Goal: Task Accomplishment & Management: Manage account settings

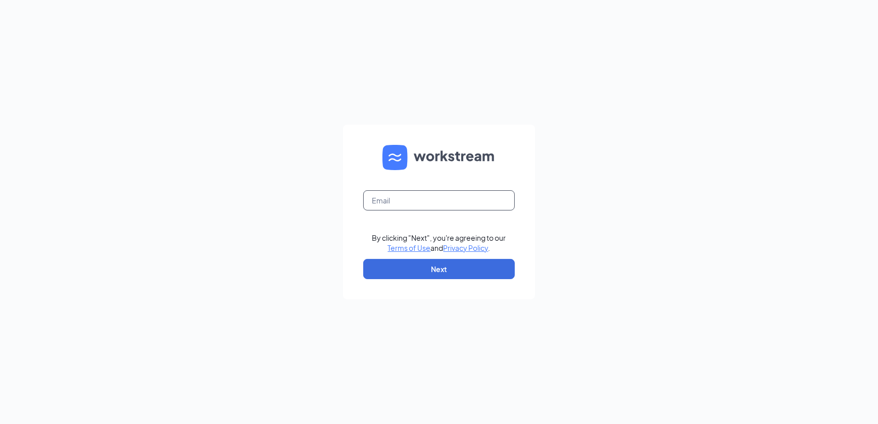
click at [407, 200] on input "text" at bounding box center [439, 200] width 152 height 20
type input "culversmgr@gmail.com"
click at [408, 196] on input "culversmgr@gmail.com" at bounding box center [439, 200] width 152 height 20
click at [379, 199] on input "culversmgr@gmail.com" at bounding box center [439, 200] width 152 height 20
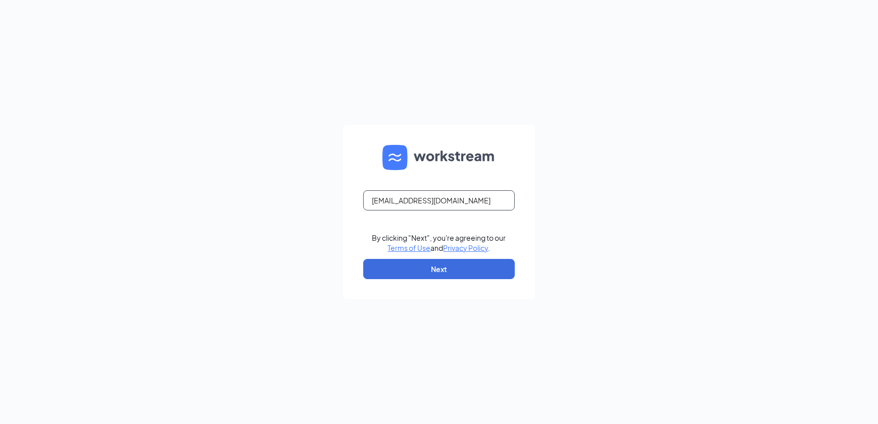
click at [379, 199] on input "culversmgr@gmail.com" at bounding box center [439, 200] width 152 height 20
click at [379, 199] on input "text" at bounding box center [439, 200] width 152 height 20
type input "miguel.ppculvers@gmail.com"
click at [384, 271] on button "Next" at bounding box center [439, 269] width 152 height 20
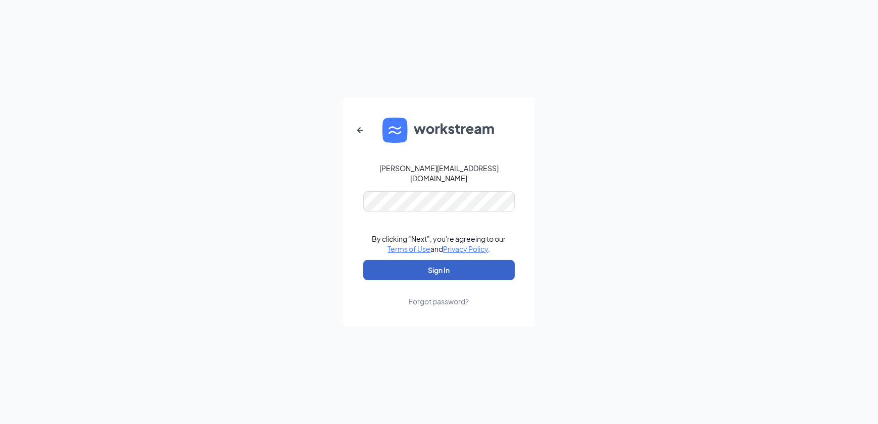
click at [374, 260] on button "Sign In" at bounding box center [439, 270] width 152 height 20
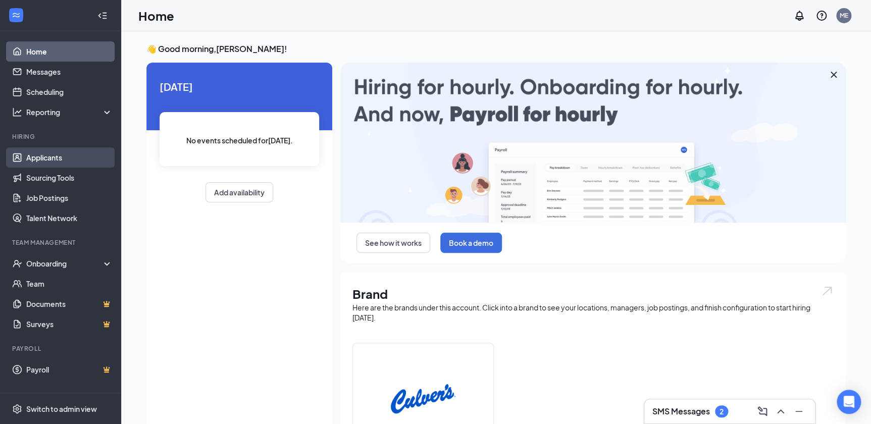
click at [65, 159] on link "Applicants" at bounding box center [69, 157] width 86 height 20
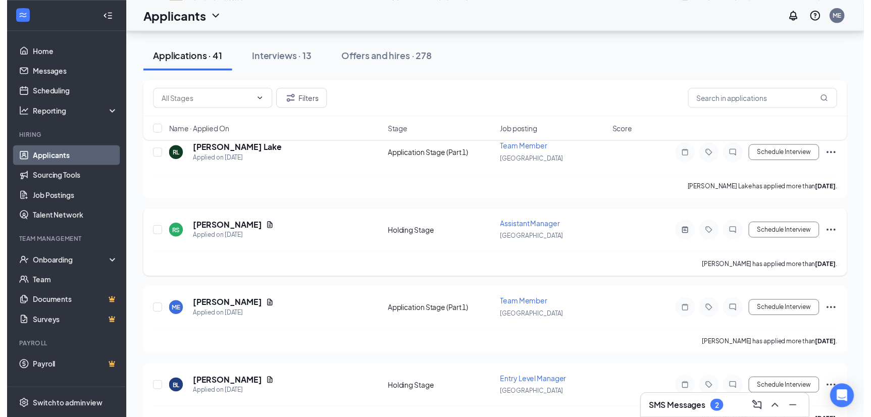
scroll to position [321, 0]
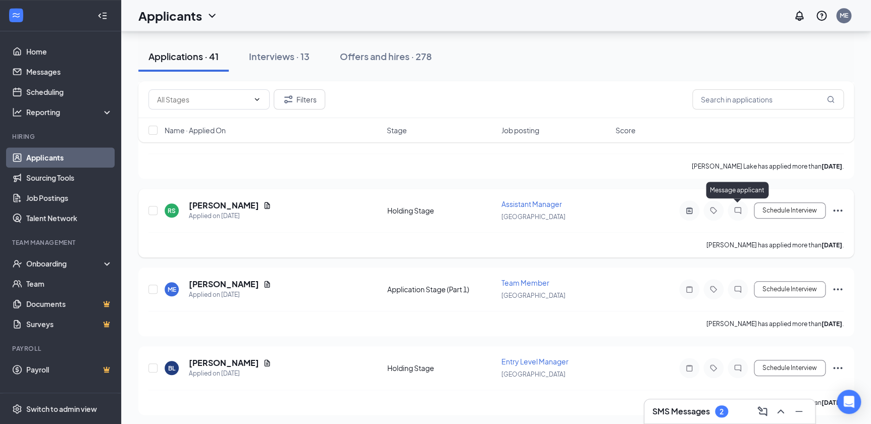
click at [739, 207] on icon "ChatInactive" at bounding box center [738, 211] width 12 height 8
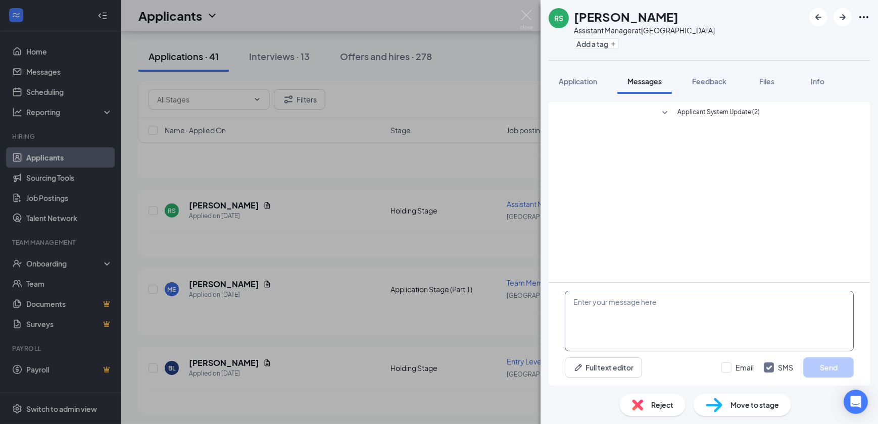
click at [586, 306] on textarea at bounding box center [709, 321] width 289 height 61
drag, startPoint x: 489, startPoint y: 228, endPoint x: 126, endPoint y: 207, distance: 363.3
click at [126, 207] on div "RS [PERSON_NAME] Assistant Manager at [GEOGRAPHIC_DATA] Add a tag Application M…" at bounding box center [439, 212] width 878 height 424
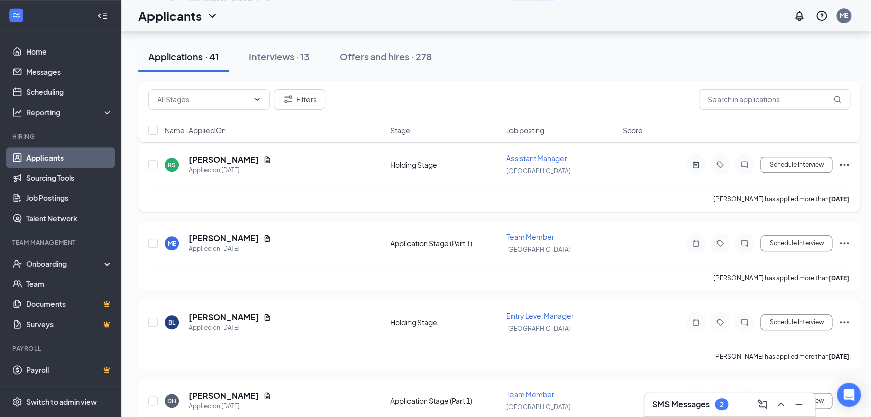
scroll to position [321, 0]
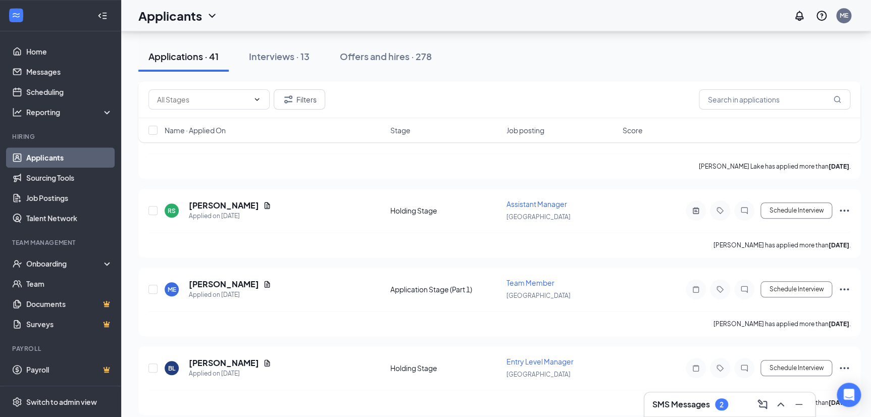
click at [745, 207] on icon "ChatInactive" at bounding box center [744, 211] width 12 height 8
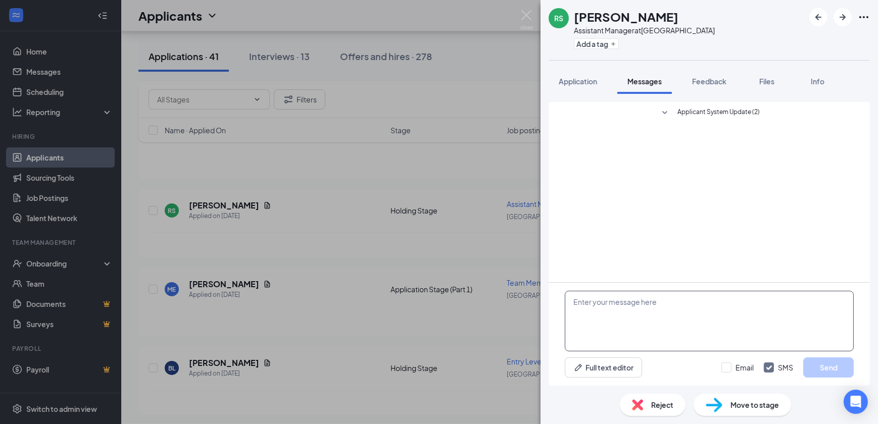
click at [620, 310] on textarea at bounding box center [709, 321] width 289 height 61
click at [795, 306] on textarea "Good afternoon, [PERSON_NAME], are you still interested in the position?" at bounding box center [709, 321] width 289 height 61
type textarea "Good afternoon, [PERSON_NAME], are you still interested in the position?"
click at [823, 367] on button "Send" at bounding box center [828, 368] width 51 height 20
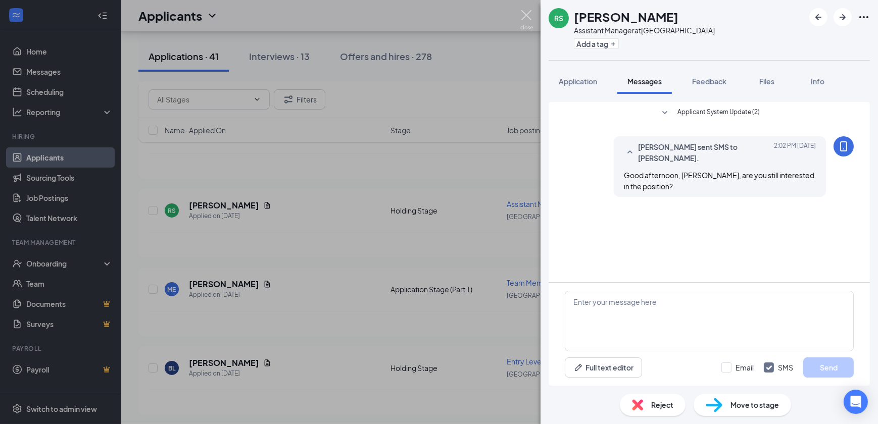
click at [524, 19] on img at bounding box center [526, 20] width 13 height 20
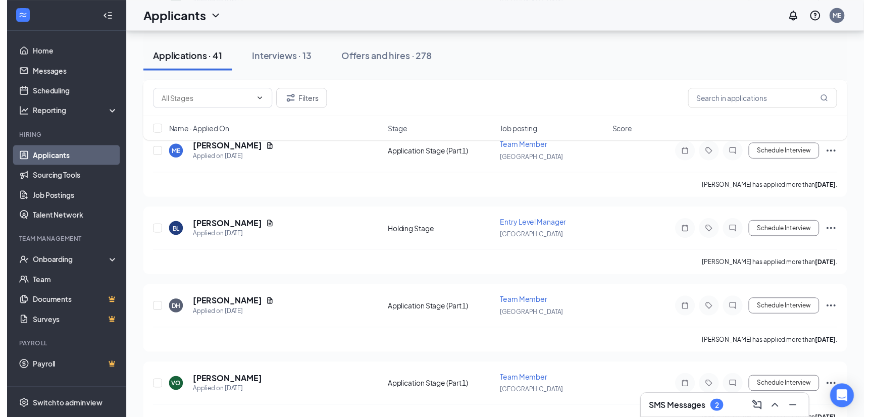
scroll to position [459, 0]
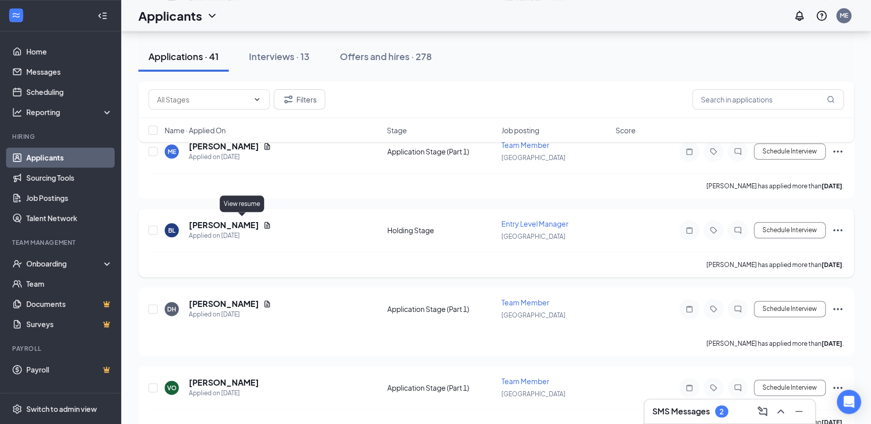
click at [265, 222] on icon "Document" at bounding box center [268, 225] width 6 height 7
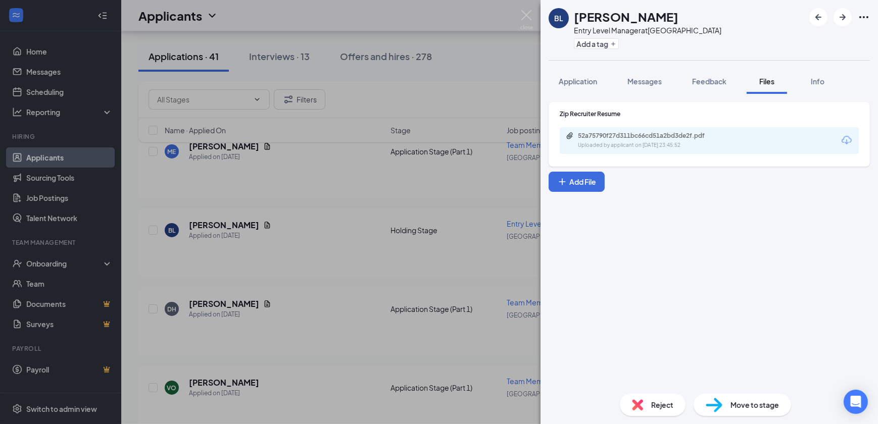
click at [608, 130] on div "52a75790f27d311bc66cd51a2bd3de2f.pdf Uploaded by applicant on [DATE] 23:45:52" at bounding box center [709, 140] width 299 height 27
click at [604, 142] on div "Uploaded by applicant on [DATE] 23:45:52" at bounding box center [654, 145] width 152 height 8
drag, startPoint x: 706, startPoint y: 87, endPoint x: 697, endPoint y: 98, distance: 14.4
click at [706, 87] on button "Feedback" at bounding box center [709, 81] width 55 height 25
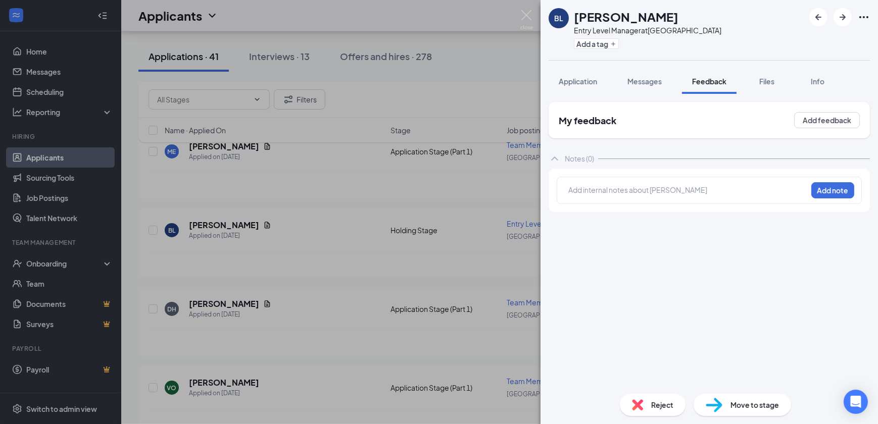
click at [607, 187] on div at bounding box center [688, 190] width 238 height 11
drag, startPoint x: 676, startPoint y: 190, endPoint x: 683, endPoint y: 190, distance: 7.6
click at [681, 190] on span "Called and left [PERSON_NAME] a message.-[PERSON_NAME]" at bounding box center [672, 189] width 207 height 9
click at [676, 191] on span "Called and left [PERSON_NAME] a message.-[PERSON_NAME]" at bounding box center [672, 189] width 207 height 9
click at [843, 187] on button "Add note" at bounding box center [832, 190] width 43 height 16
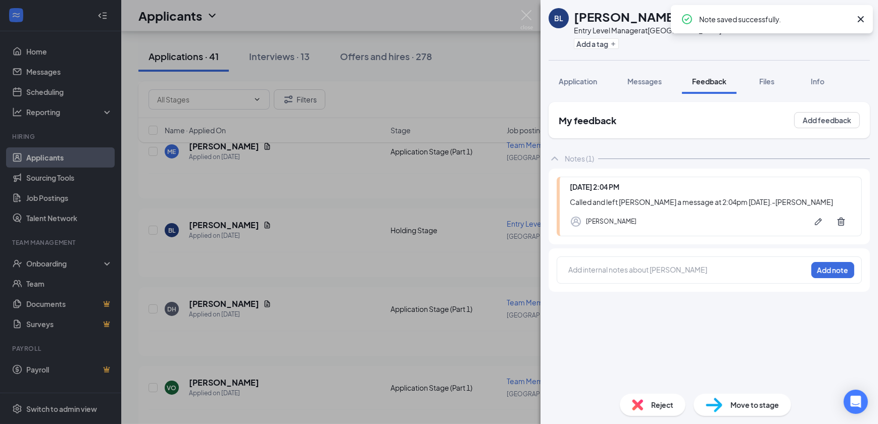
click at [862, 20] on icon "Cross" at bounding box center [861, 19] width 12 height 12
click at [151, 193] on div "[PERSON_NAME] Entry Level Manager at [GEOGRAPHIC_DATA] Add a tag Application Me…" at bounding box center [439, 212] width 878 height 424
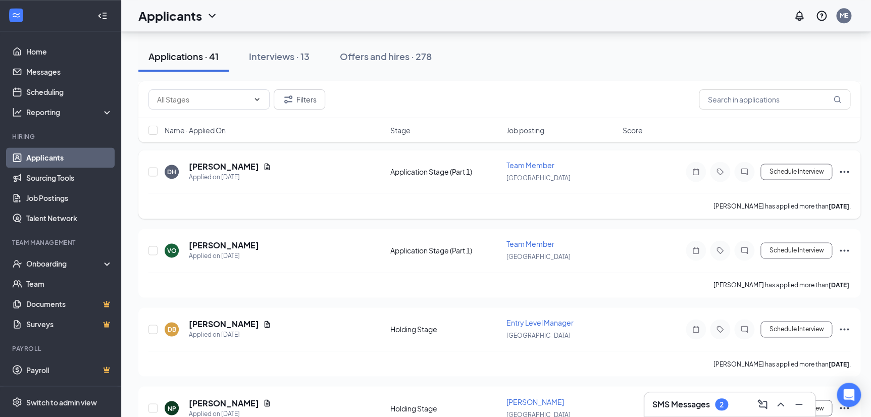
scroll to position [642, 0]
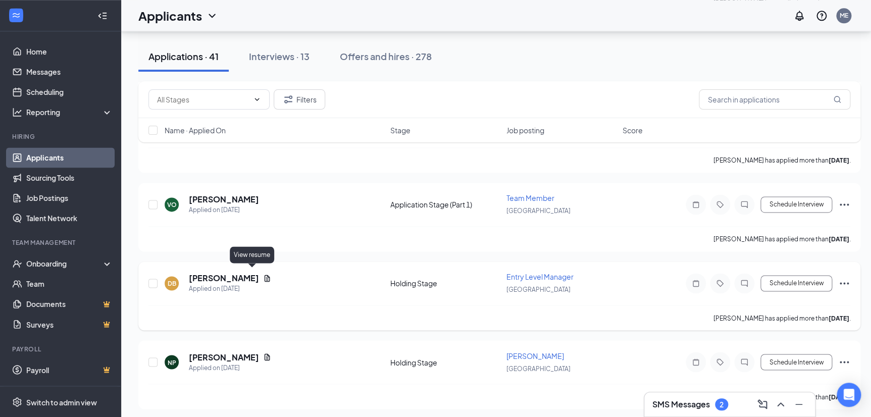
click at [263, 274] on icon "Document" at bounding box center [267, 278] width 8 height 8
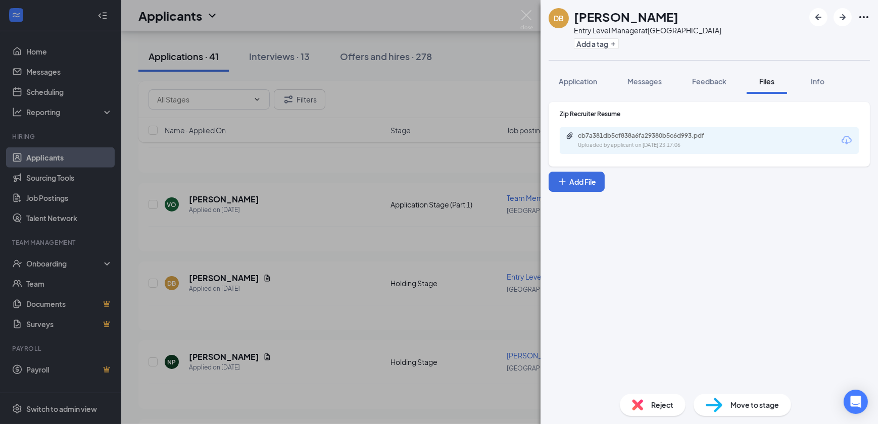
click at [629, 141] on div "Uploaded by applicant on [DATE] 23:17:06" at bounding box center [654, 145] width 152 height 8
click at [529, 21] on img at bounding box center [526, 20] width 13 height 20
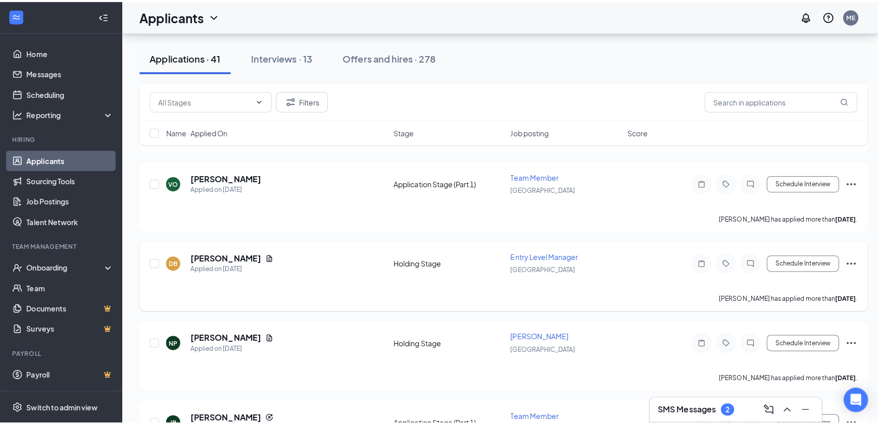
scroll to position [688, 0]
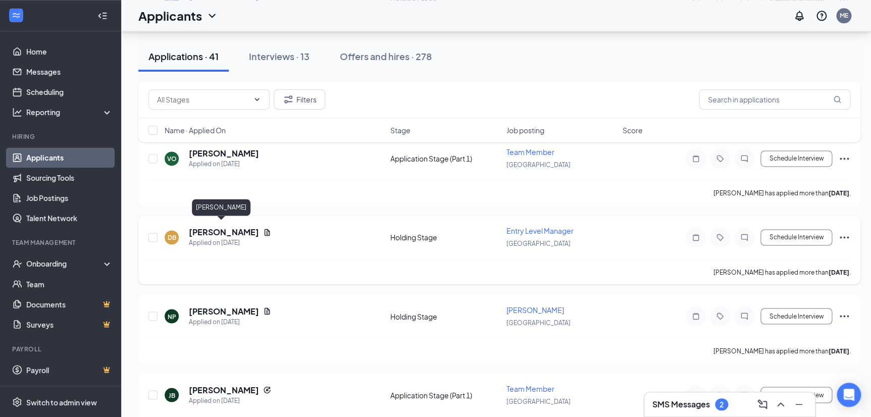
click at [224, 227] on h5 "[PERSON_NAME]" at bounding box center [224, 232] width 70 height 11
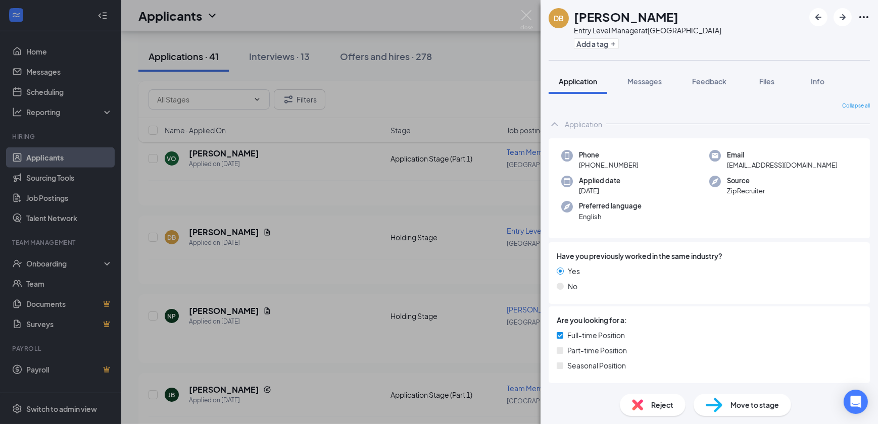
click at [740, 409] on span "Move to stage" at bounding box center [754, 405] width 48 height 11
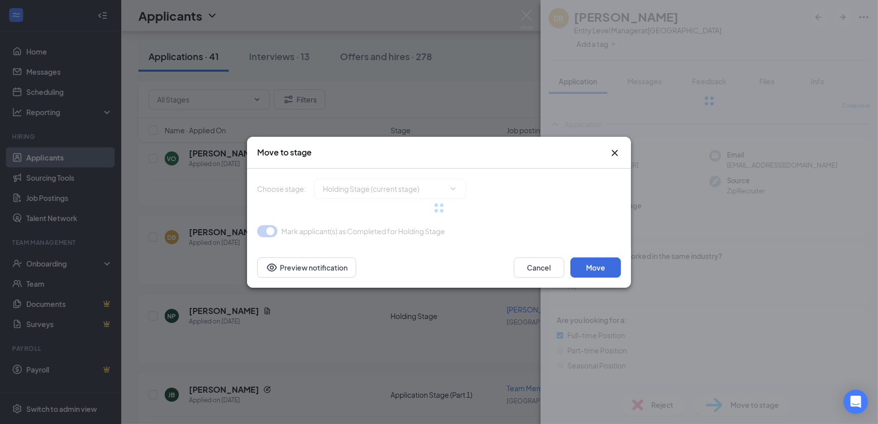
type input "Onsite Interview (next stage)"
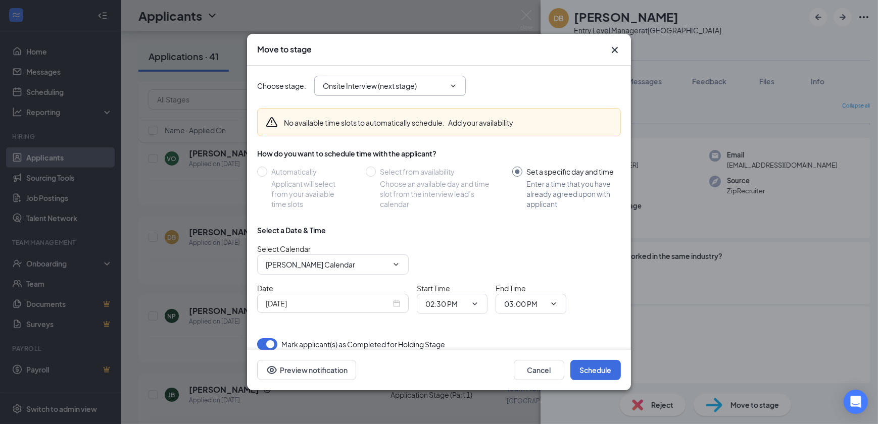
click at [454, 86] on icon "ChevronDown" at bounding box center [453, 86] width 5 height 3
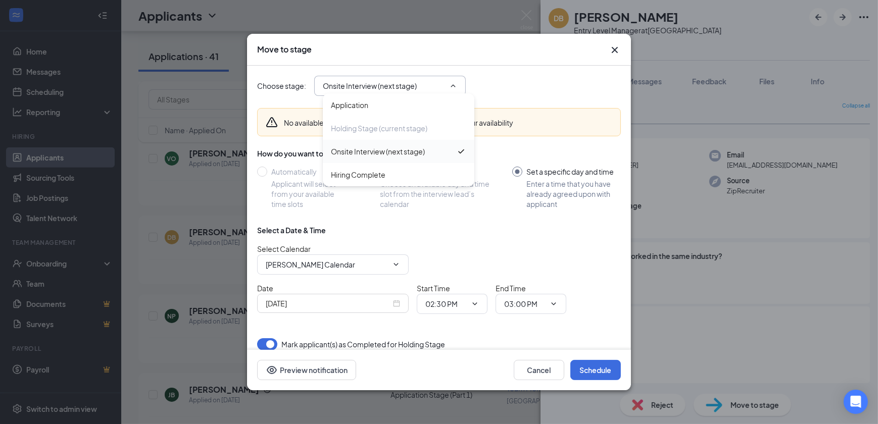
click at [379, 153] on div "Onsite Interview (next stage)" at bounding box center [378, 151] width 94 height 11
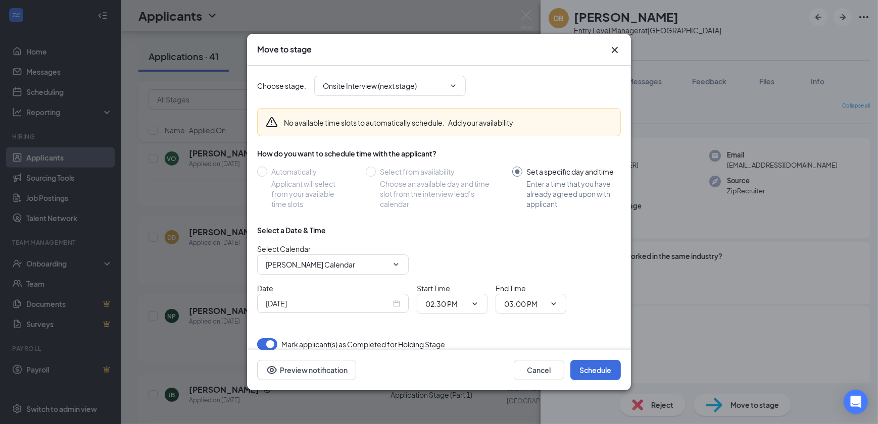
click at [426, 247] on div "Select Calendar [PERSON_NAME] Calendar" at bounding box center [439, 258] width 364 height 31
click at [393, 269] on span "[PERSON_NAME] Calendar" at bounding box center [333, 265] width 152 height 20
click at [386, 264] on input "[PERSON_NAME] Calendar" at bounding box center [327, 264] width 122 height 11
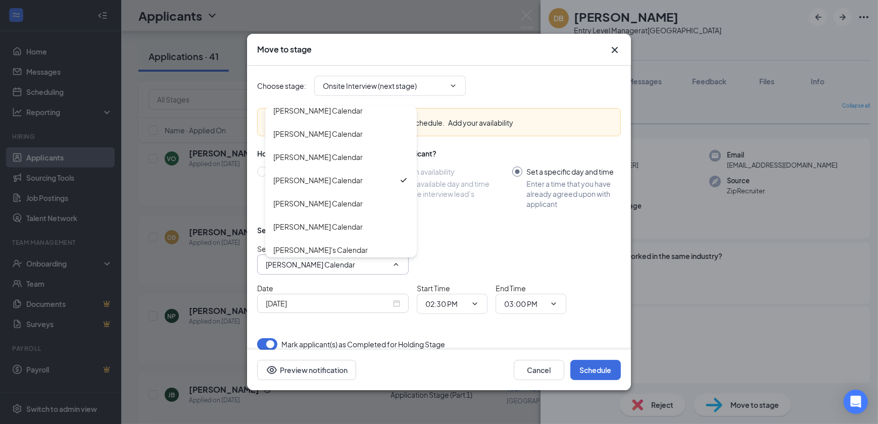
scroll to position [104, 0]
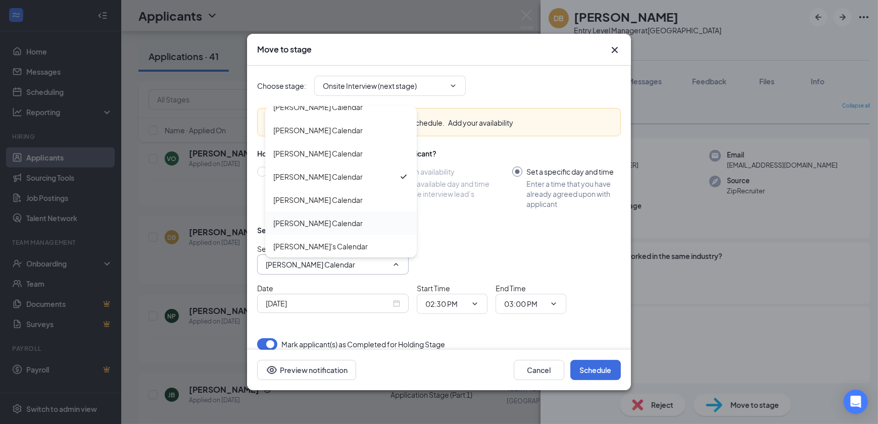
click at [329, 219] on div "[PERSON_NAME] Calendar" at bounding box center [317, 223] width 89 height 11
type input "[PERSON_NAME] Calendar"
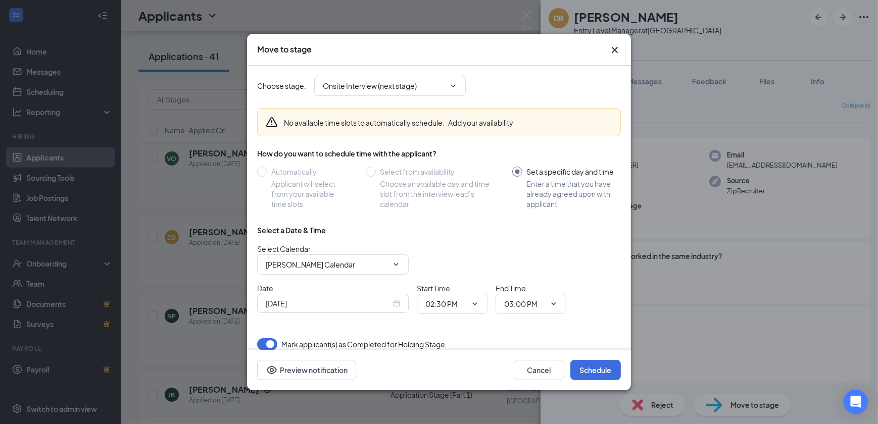
click at [392, 303] on div "[DATE]" at bounding box center [333, 303] width 134 height 11
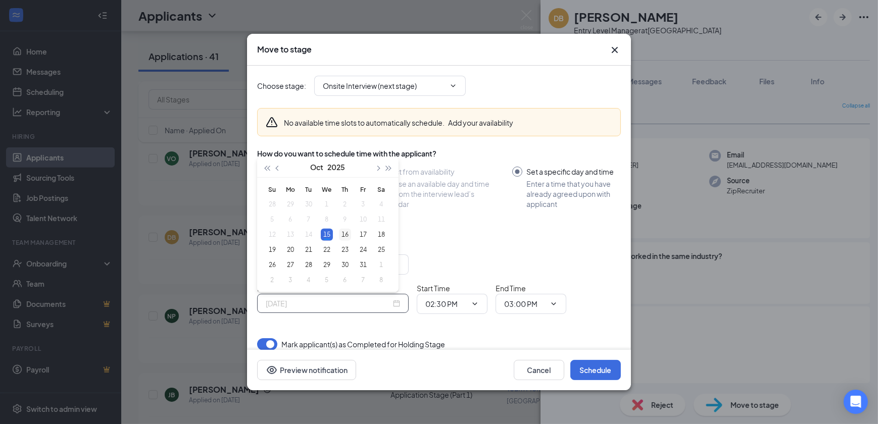
type input "[DATE]"
click at [347, 233] on div "16" at bounding box center [345, 235] width 12 height 12
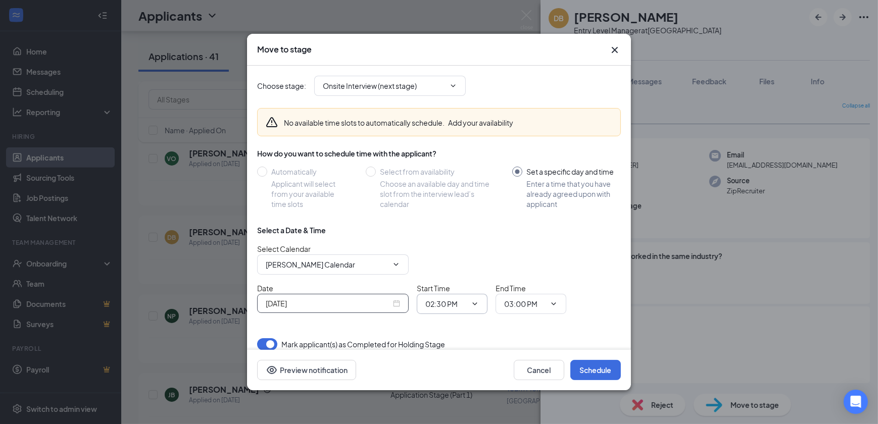
click at [439, 305] on input "02:30 PM" at bounding box center [445, 304] width 41 height 11
click at [449, 264] on div "03:30 PM" at bounding box center [448, 266] width 30 height 11
type input "03:30 PM"
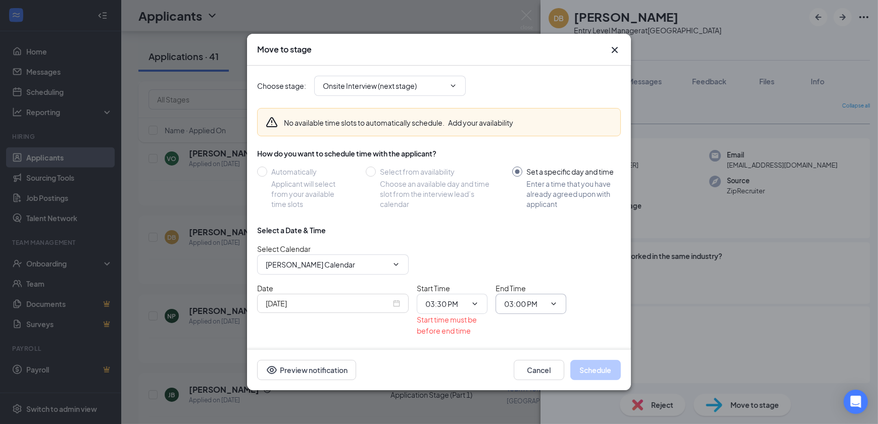
click at [519, 306] on input "03:00 PM" at bounding box center [524, 304] width 41 height 11
click at [532, 220] on div "04:00 PM" at bounding box center [527, 220] width 30 height 11
type input "04:00 PM"
click at [591, 320] on div "Select a Date & Time Select Calendar [PERSON_NAME] Calendar [PERSON_NAME] Calen…" at bounding box center [439, 273] width 364 height 97
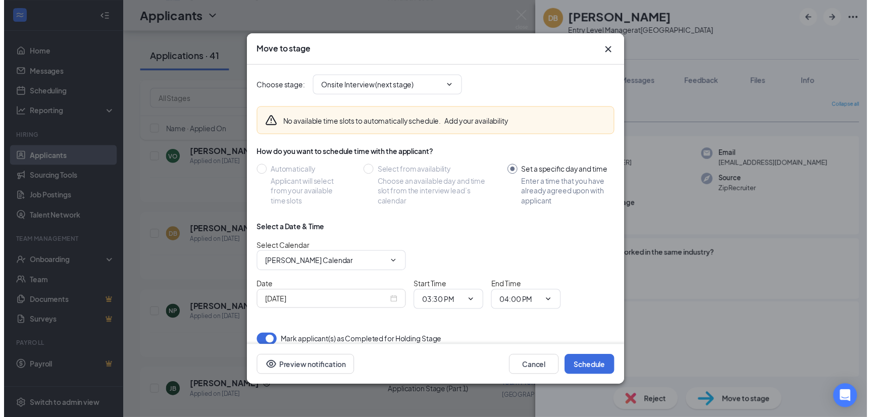
scroll to position [10, 0]
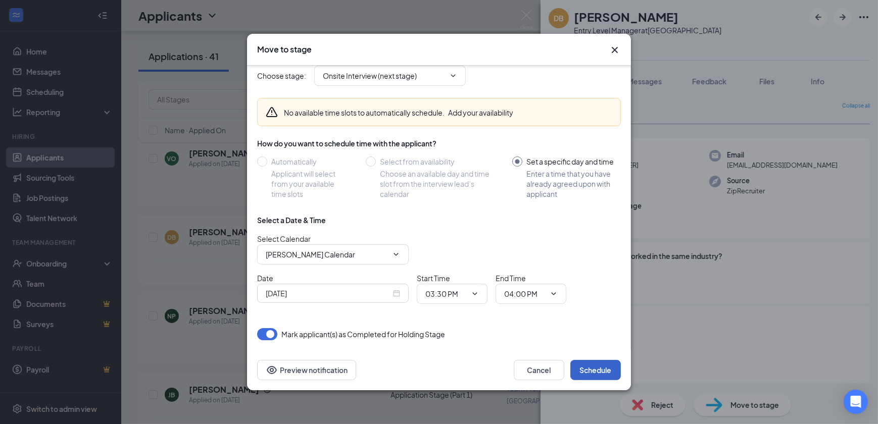
click at [591, 366] on button "Schedule" at bounding box center [595, 370] width 51 height 20
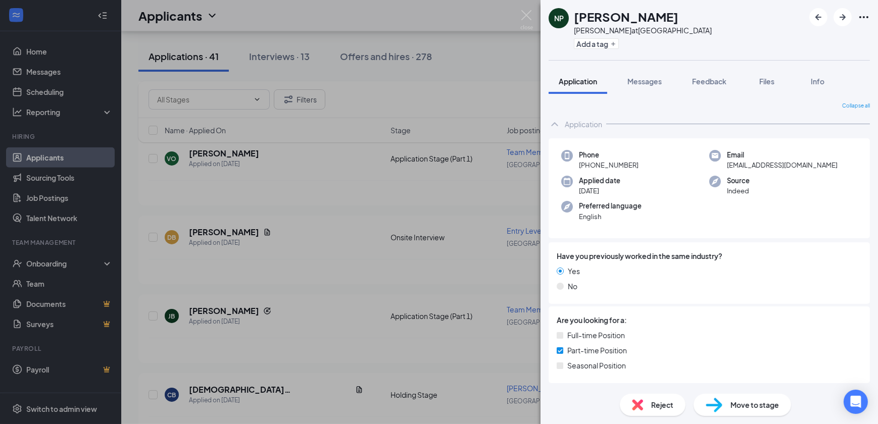
click at [388, 200] on div "[PERSON_NAME] [PERSON_NAME] at [GEOGRAPHIC_DATA] Add a tag Application Messages…" at bounding box center [439, 212] width 878 height 424
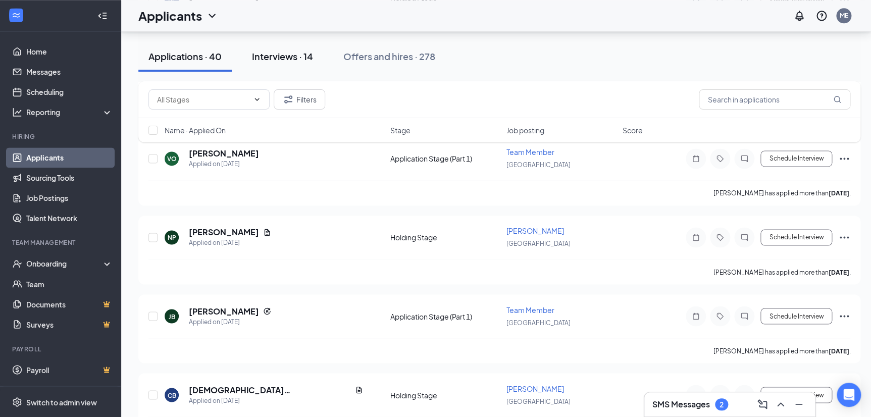
click at [294, 67] on button "Interviews · 14" at bounding box center [282, 56] width 81 height 30
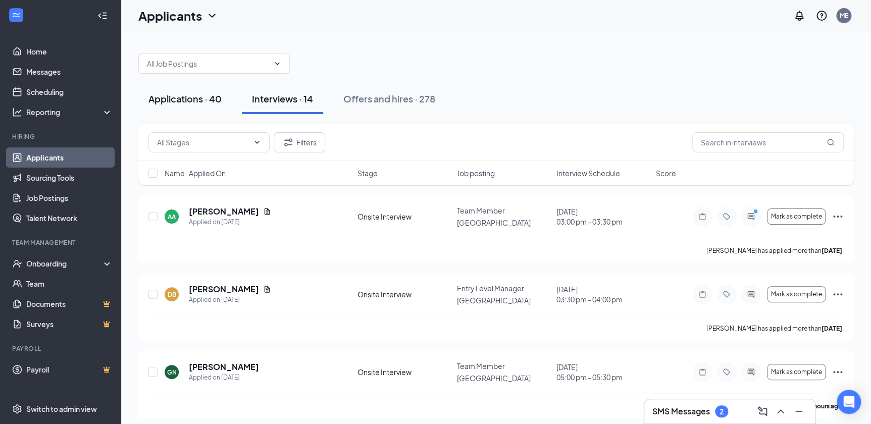
click at [201, 101] on div "Applications · 40" at bounding box center [185, 98] width 73 height 13
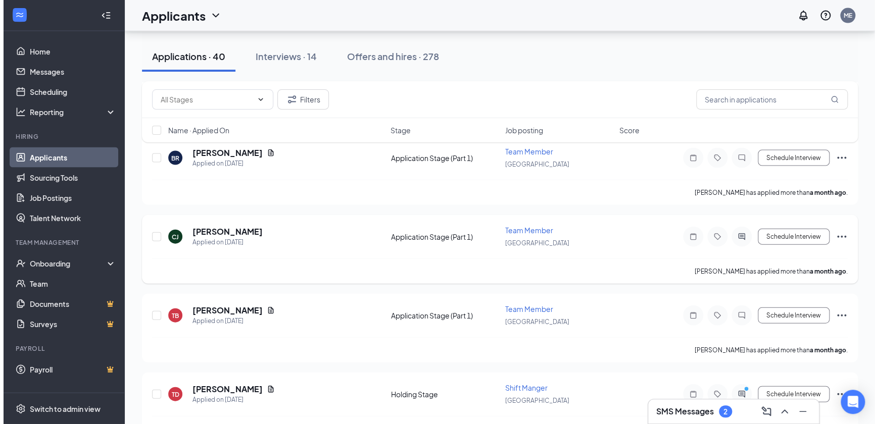
scroll to position [2903, 0]
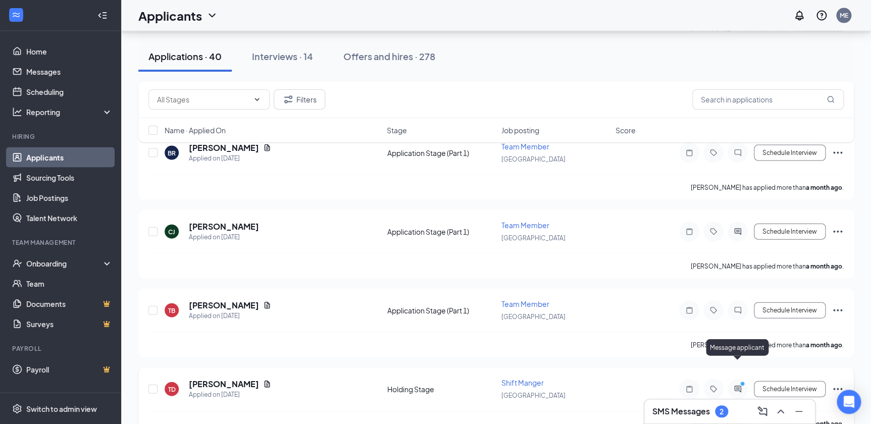
click at [741, 381] on icon "PrimaryDot" at bounding box center [744, 385] width 12 height 8
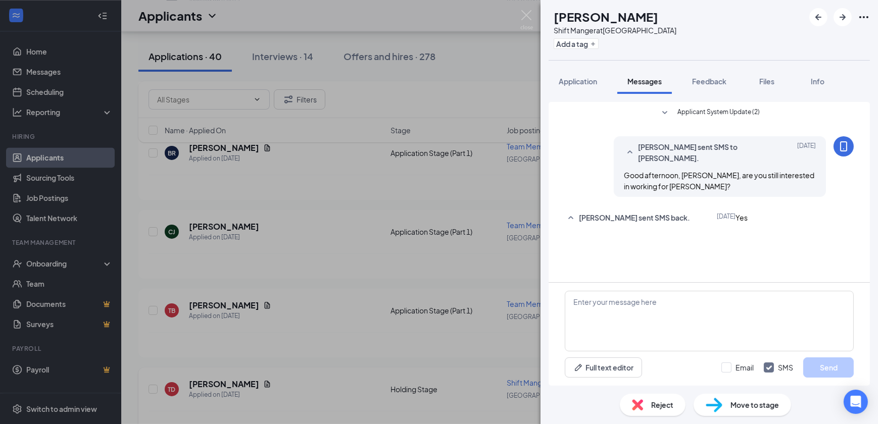
drag, startPoint x: 461, startPoint y: 319, endPoint x: 187, endPoint y: 408, distance: 287.8
click at [458, 320] on div "TD [PERSON_NAME] Shift Manger at [GEOGRAPHIC_DATA] Add a tag Application Messag…" at bounding box center [439, 212] width 878 height 424
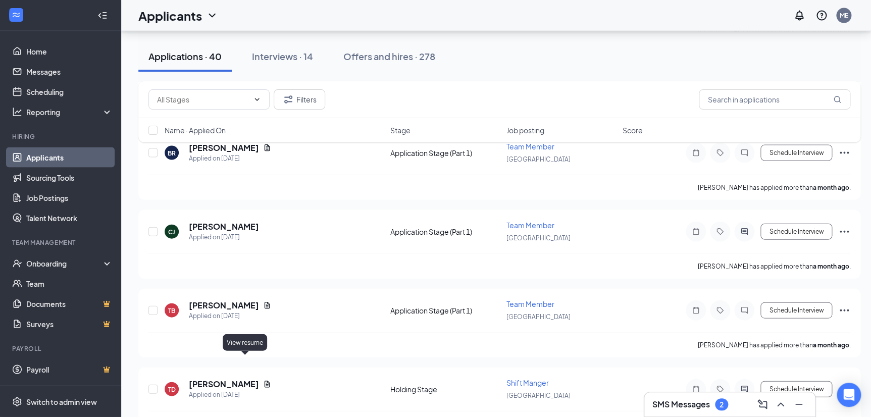
click at [265, 381] on icon "Document" at bounding box center [268, 384] width 6 height 7
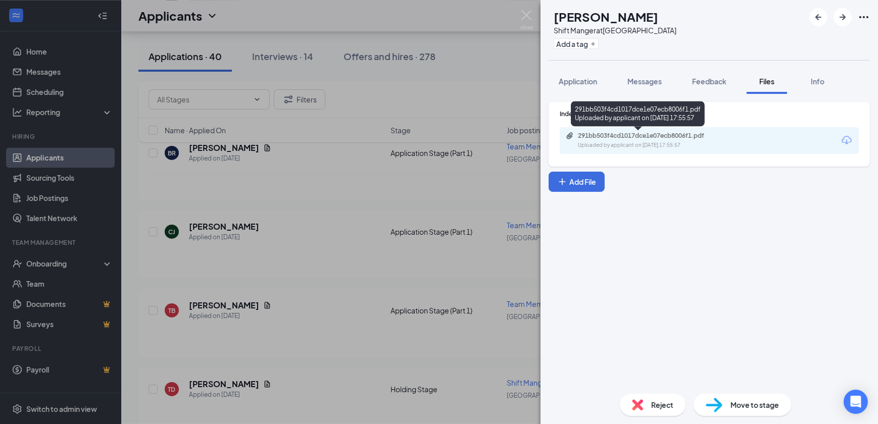
click at [595, 134] on div "291bb503f4cd1017dce1e07ecb8006f1.pdf" at bounding box center [648, 136] width 141 height 8
click at [305, 275] on div "TD [PERSON_NAME] Shift Manger at [GEOGRAPHIC_DATA] Add a tag Application Messag…" at bounding box center [439, 212] width 878 height 424
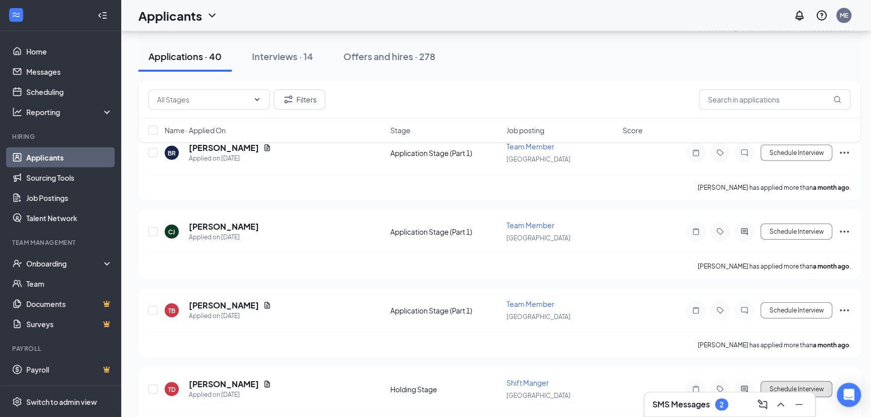
click at [797, 381] on button "Schedule Interview" at bounding box center [797, 389] width 72 height 16
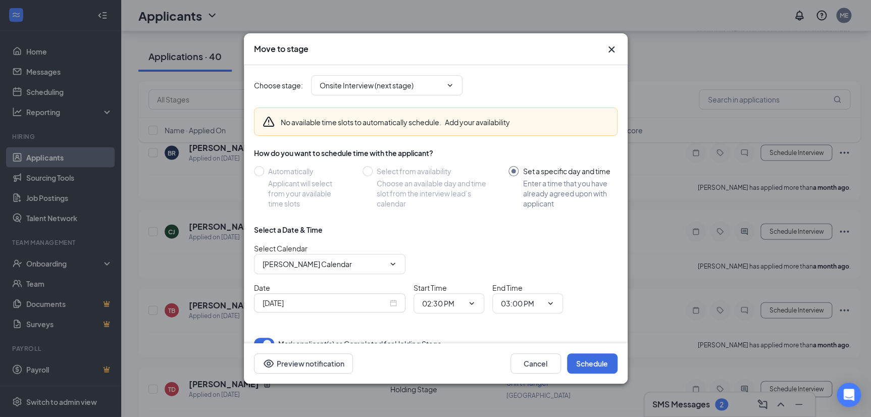
drag, startPoint x: 454, startPoint y: 265, endPoint x: 558, endPoint y: 333, distance: 125.1
click at [458, 263] on div "Select Calendar [PERSON_NAME] Calendar" at bounding box center [436, 258] width 364 height 31
click at [537, 374] on button "Cancel" at bounding box center [536, 364] width 51 height 20
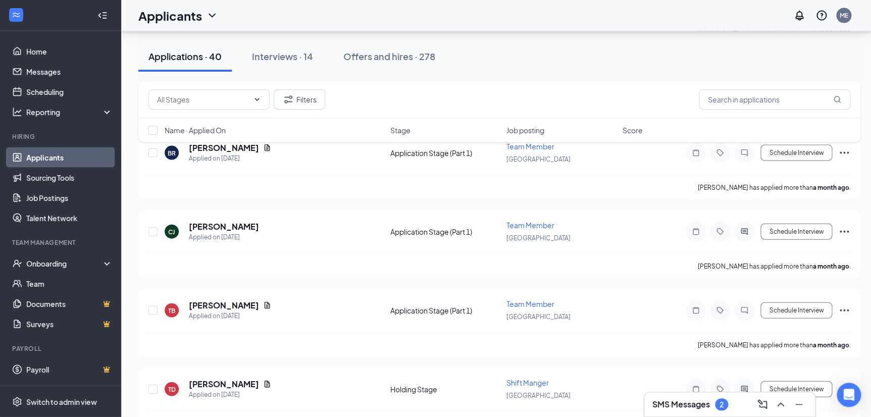
click at [739, 385] on icon "ActiveChat" at bounding box center [744, 389] width 12 height 8
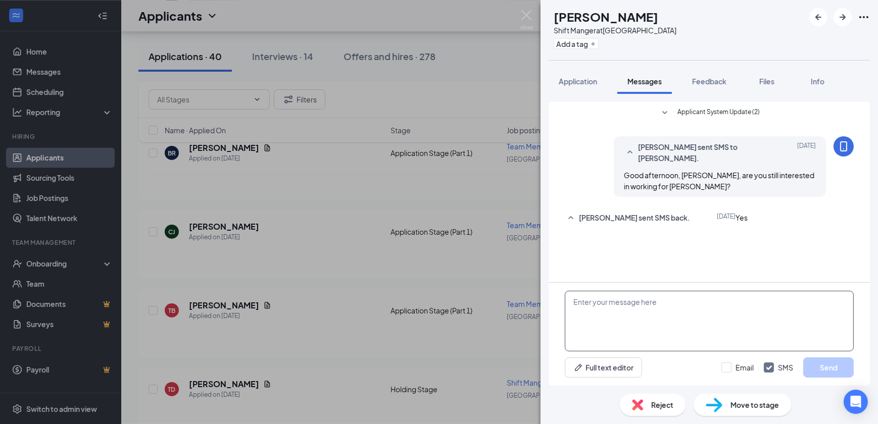
click at [632, 340] on textarea at bounding box center [709, 321] width 289 height 61
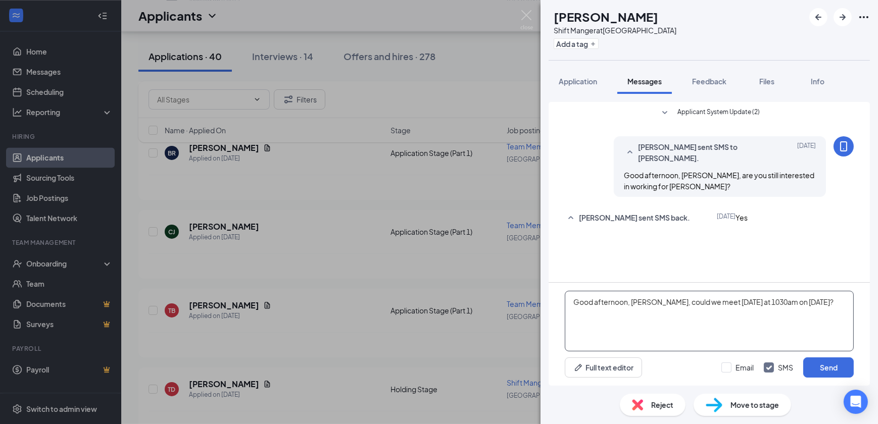
click at [807, 305] on textarea "Good afternoon, [PERSON_NAME], could we meet [DATE] at 1030am on [DATE]?" at bounding box center [709, 321] width 289 height 61
type textarea "Good afternoon, [PERSON_NAME], could we meet [DATE] at 1030am on [DATE]?"
click at [816, 366] on button "Send" at bounding box center [828, 368] width 51 height 20
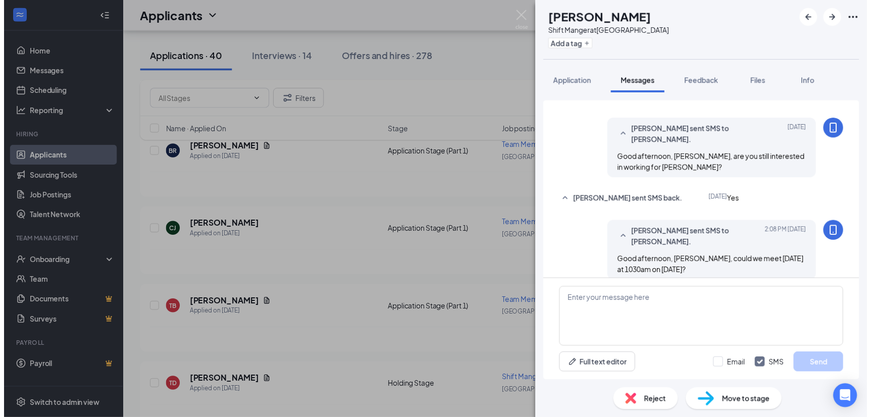
scroll to position [55, 0]
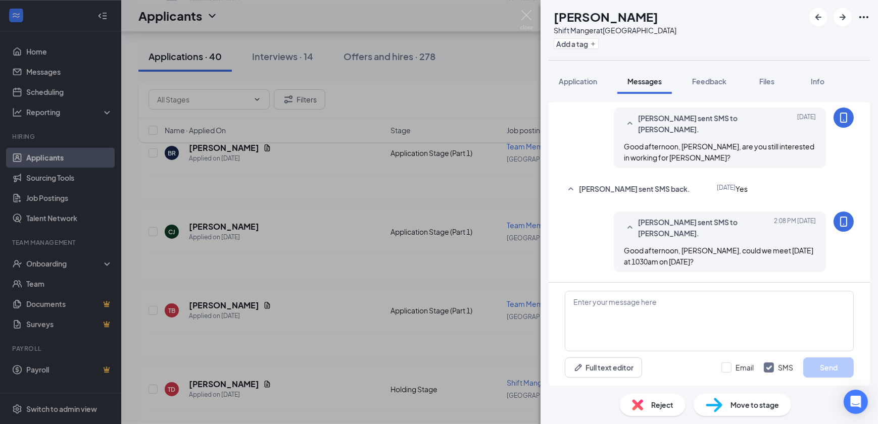
click at [532, 264] on div "TD [PERSON_NAME] Shift Manger at [GEOGRAPHIC_DATA] Add a tag Application Messag…" at bounding box center [439, 212] width 878 height 424
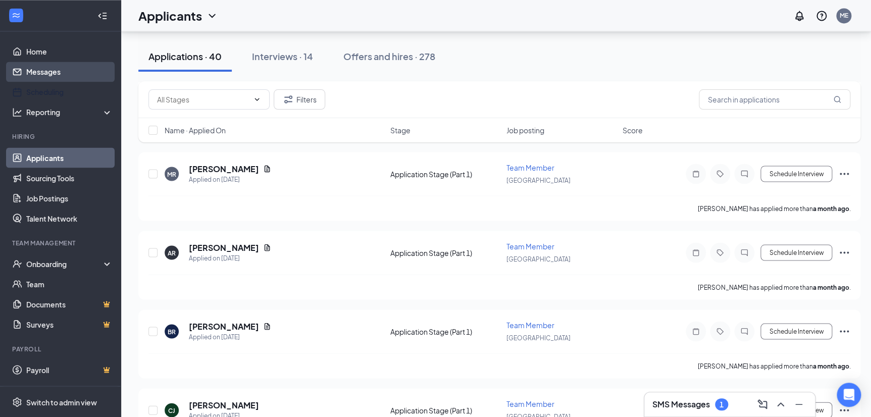
scroll to position [2719, 0]
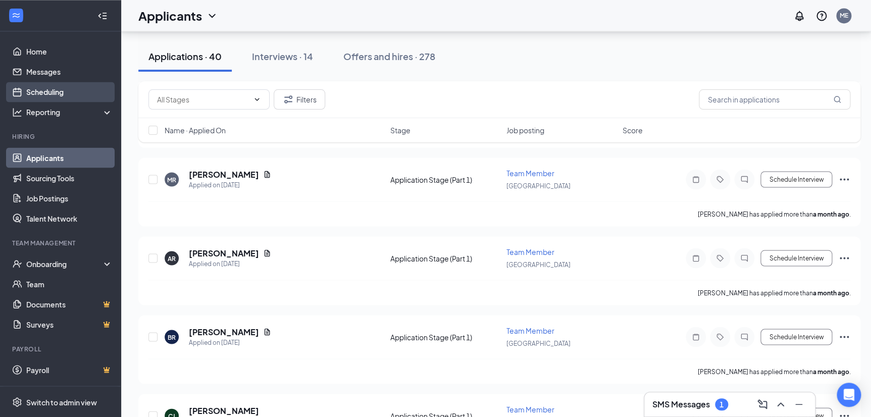
click at [41, 92] on link "Scheduling" at bounding box center [69, 92] width 86 height 20
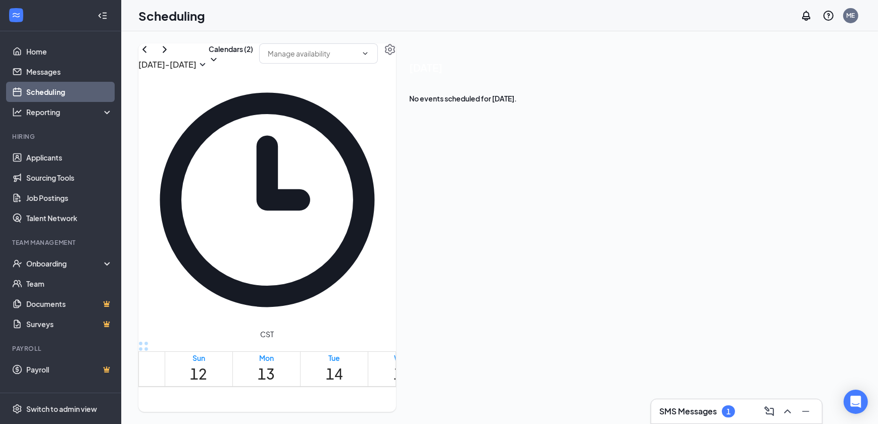
scroll to position [909, 0]
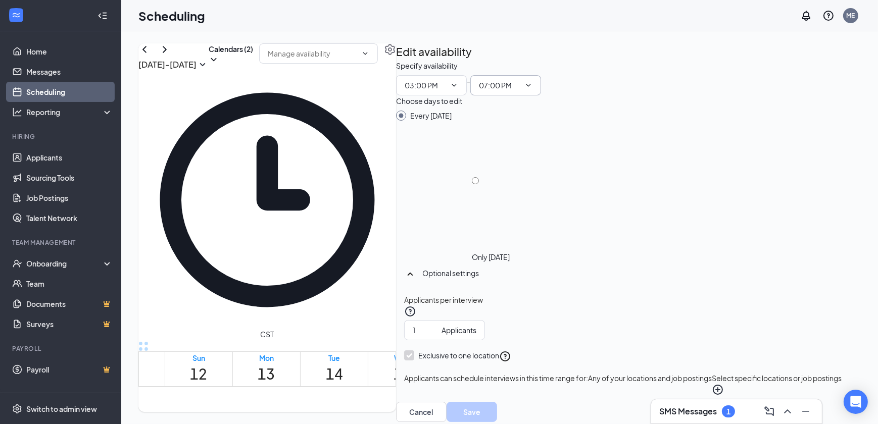
click at [532, 89] on span at bounding box center [527, 85] width 10 height 8
click at [541, 95] on span "07:00 PM" at bounding box center [505, 85] width 71 height 20
click at [532, 89] on icon "ChevronDown" at bounding box center [528, 85] width 8 height 8
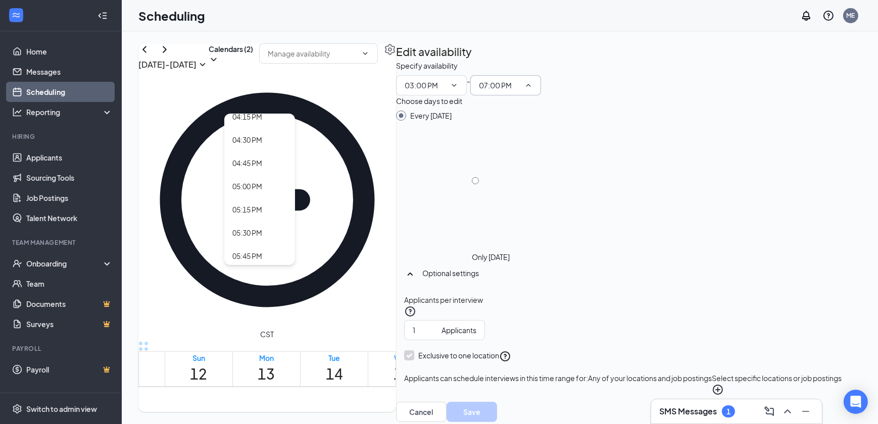
scroll to position [1480, 0]
click at [262, 184] on div "04:45 PM" at bounding box center [247, 178] width 30 height 11
type input "04:45 PM"
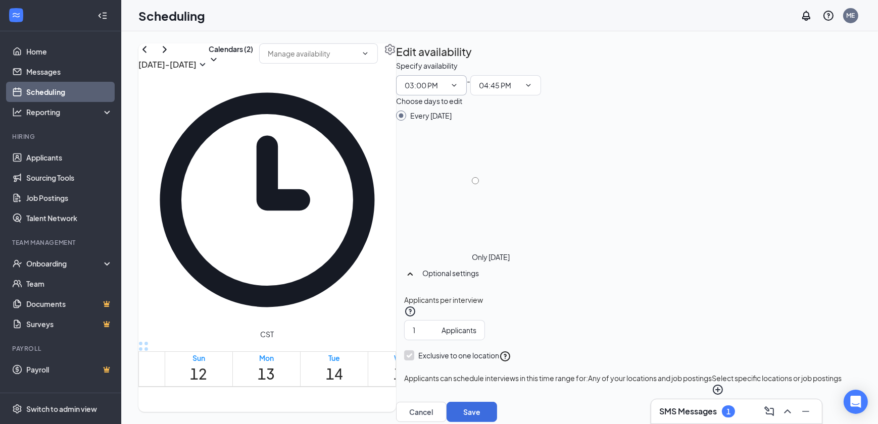
click at [458, 89] on icon "ChevronDown" at bounding box center [454, 85] width 8 height 8
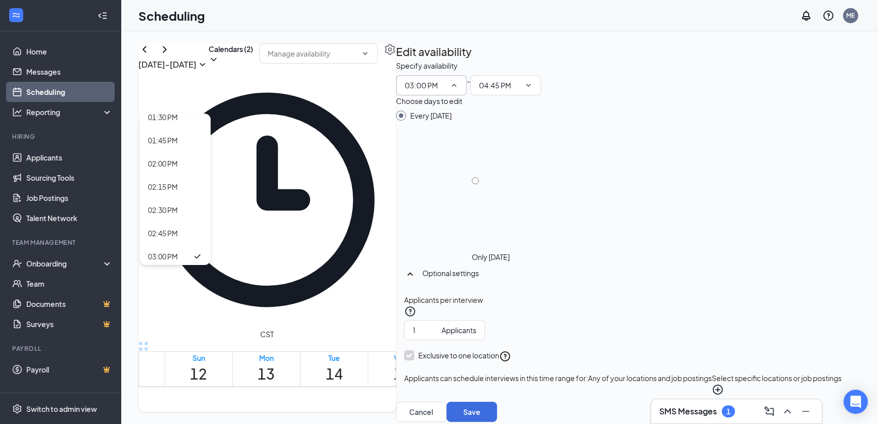
scroll to position [1264, 0]
click at [178, 214] on div "02:30 PM" at bounding box center [163, 208] width 30 height 11
type input "02:30 PM"
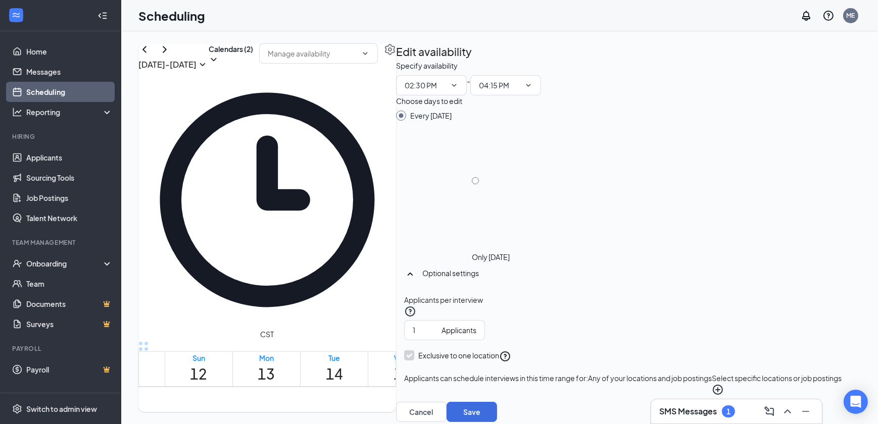
click at [682, 132] on div "Edit availability Specify availability 02:30 PM 12:00 AM 12:15 AM 12:30 AM 12:4…" at bounding box center [623, 232] width 454 height 379
click at [532, 89] on icon "ChevronDown" at bounding box center [528, 85] width 8 height 8
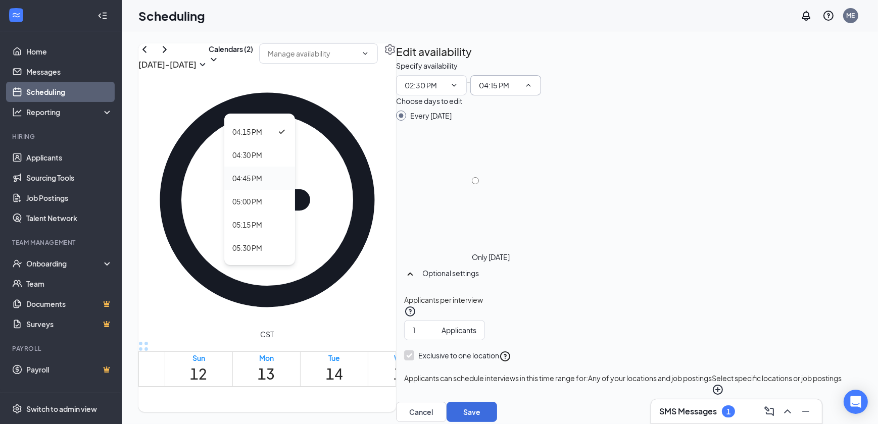
click at [262, 184] on div "04:45 PM" at bounding box center [247, 178] width 30 height 11
type input "04:45 PM"
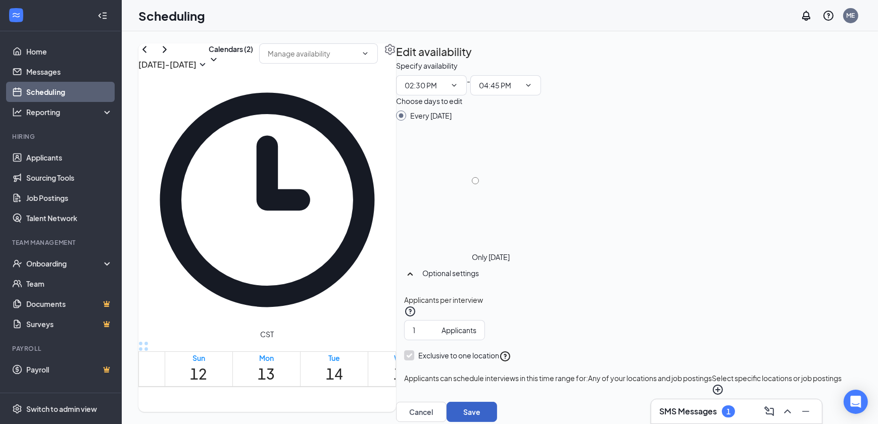
click at [497, 402] on button "Save" at bounding box center [472, 412] width 51 height 20
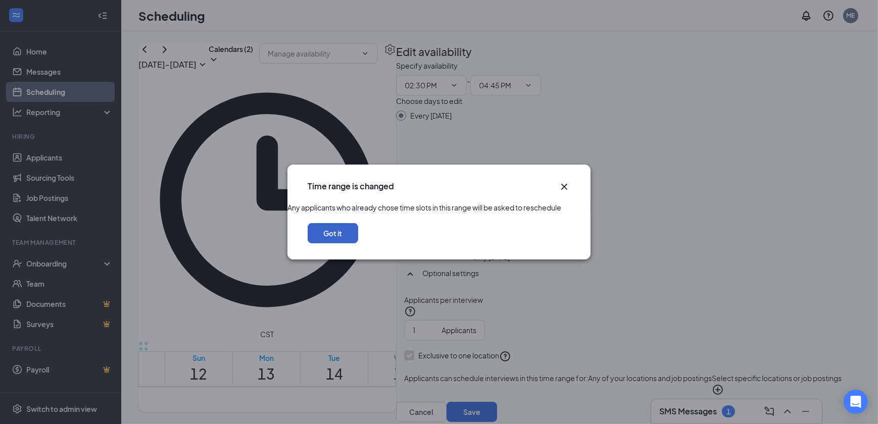
click at [358, 243] on button "Got it" at bounding box center [333, 233] width 51 height 20
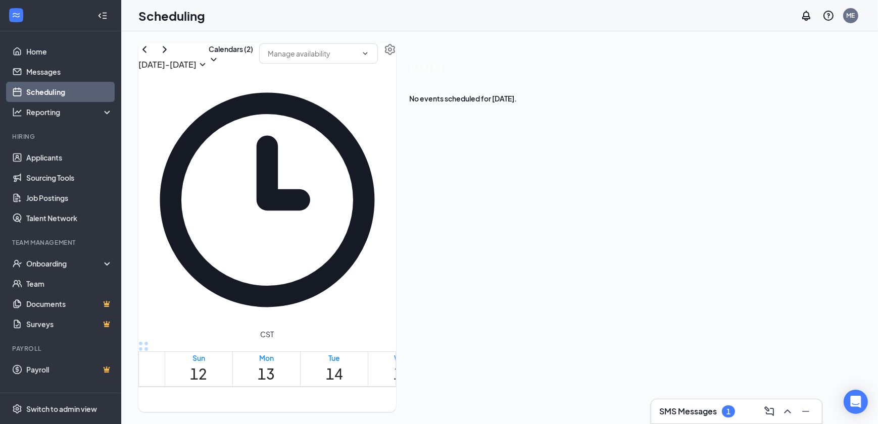
scroll to position [1139, 0]
click at [167, 53] on icon "ChevronRight" at bounding box center [165, 49] width 4 height 7
click at [151, 56] on icon "ChevronLeft" at bounding box center [144, 49] width 12 height 12
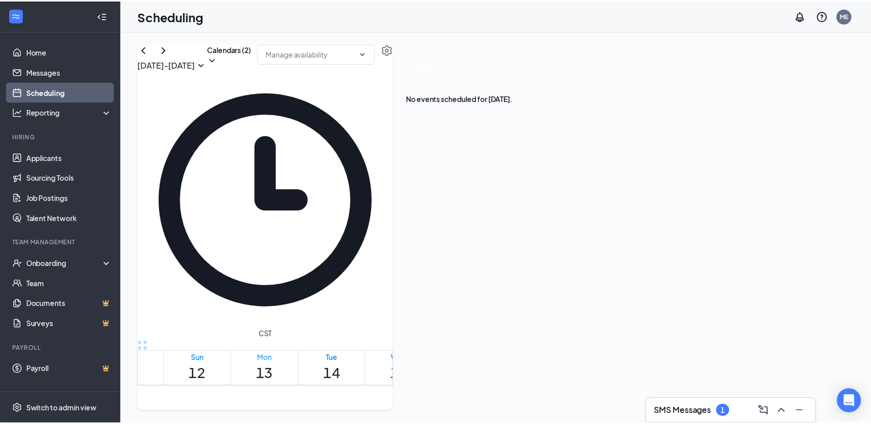
scroll to position [1001, 0]
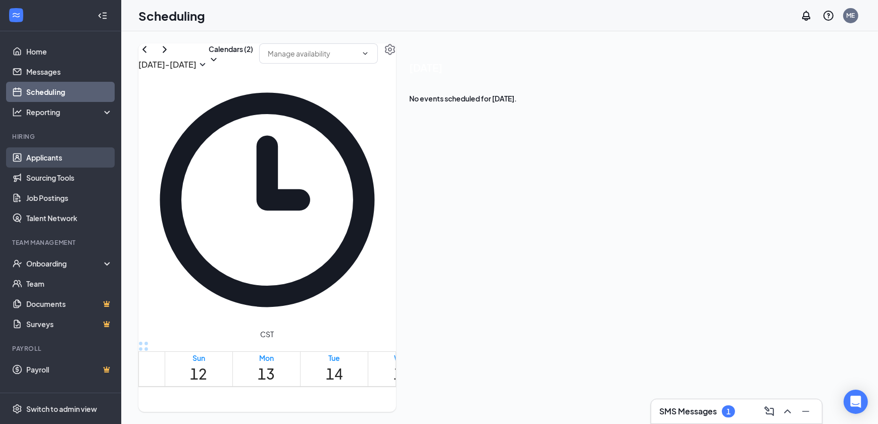
click at [51, 155] on link "Applicants" at bounding box center [69, 157] width 86 height 20
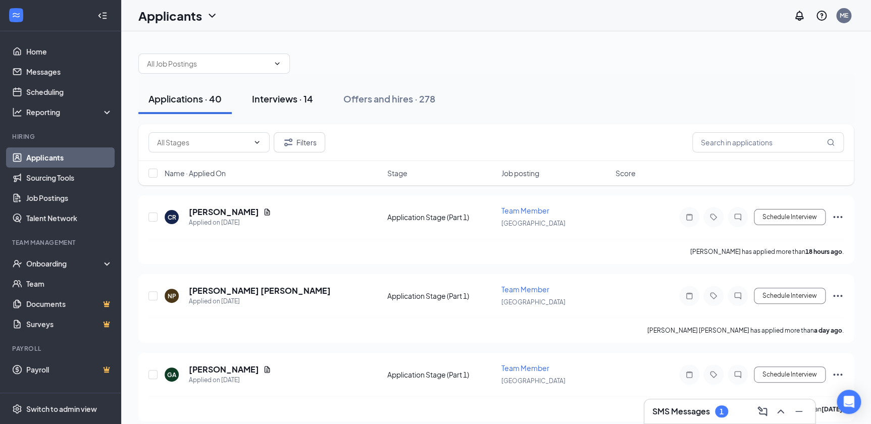
click at [266, 100] on div "Interviews · 14" at bounding box center [282, 98] width 61 height 13
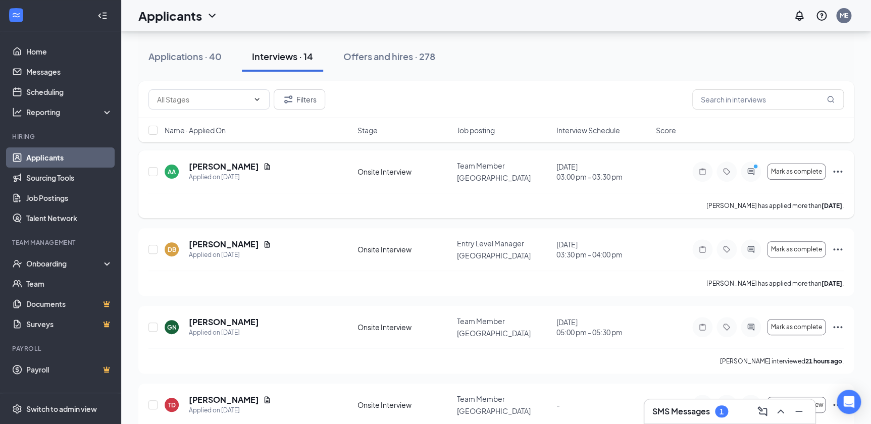
scroll to position [45, 0]
